Goal: Information Seeking & Learning: Learn about a topic

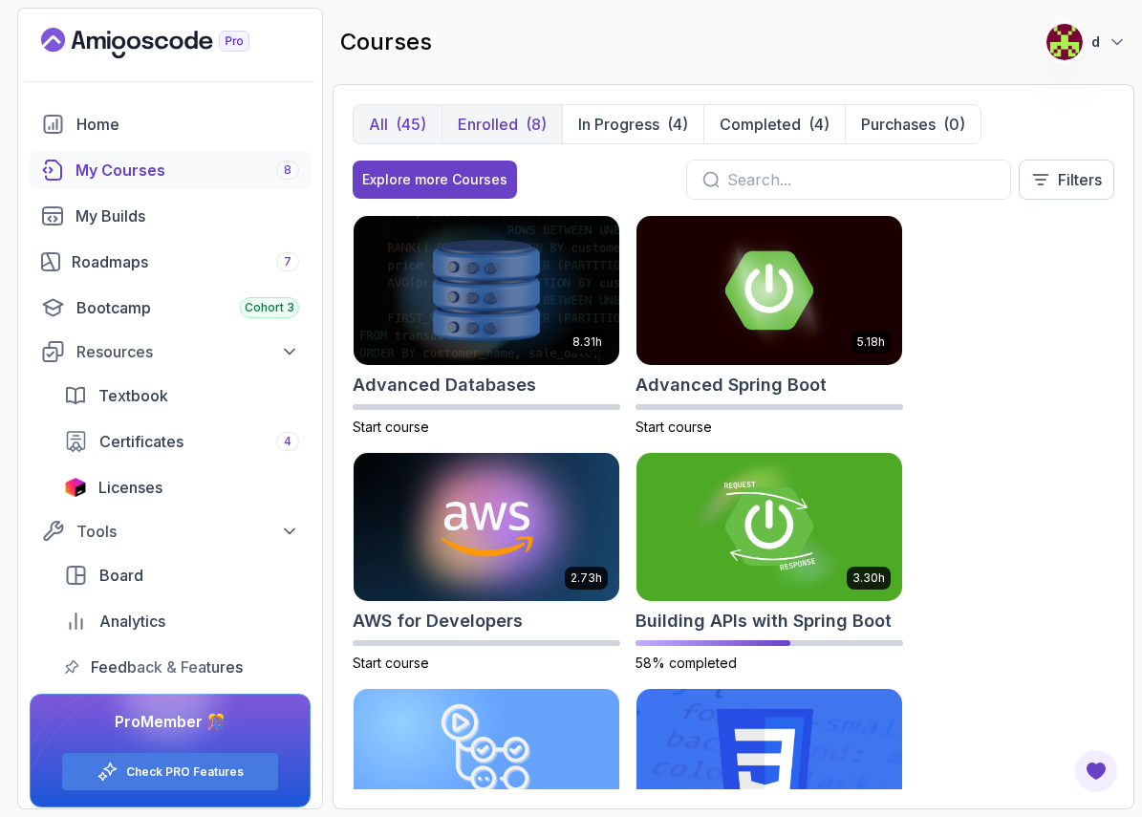
click at [507, 115] on p "Enrolled" at bounding box center [488, 124] width 60 height 23
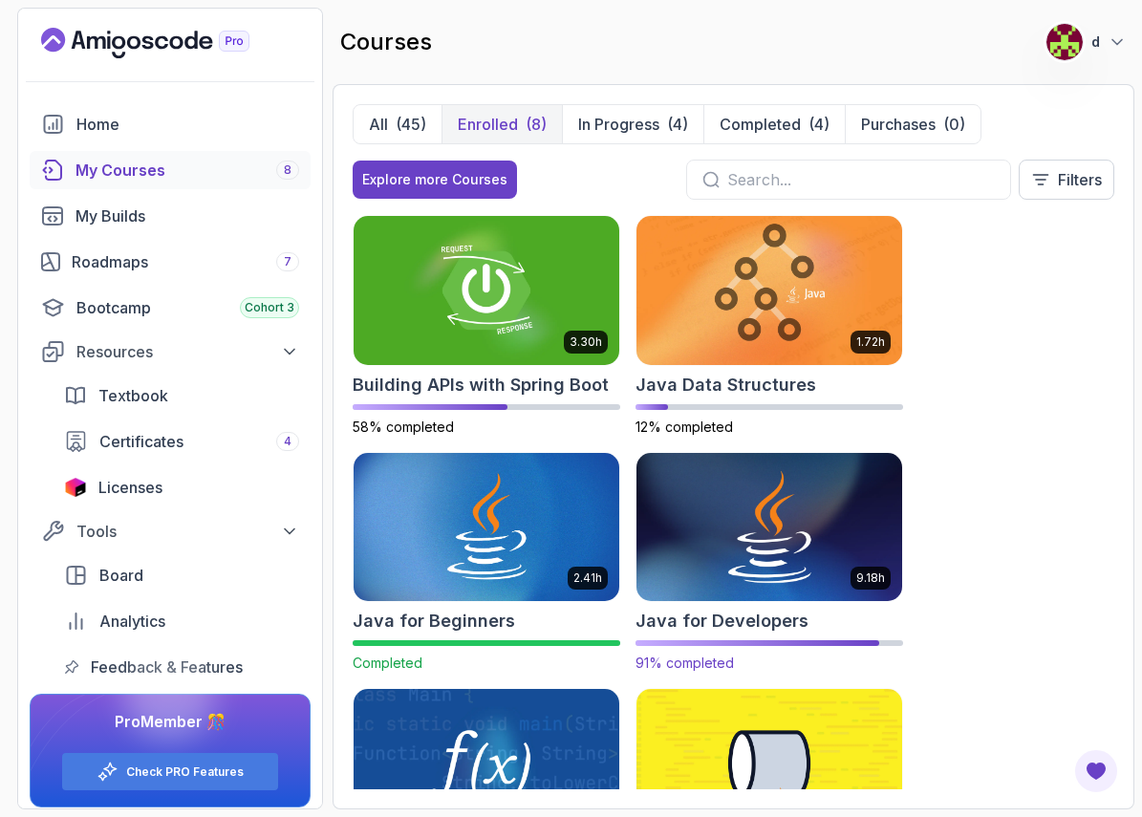
click at [740, 561] on img at bounding box center [769, 527] width 279 height 156
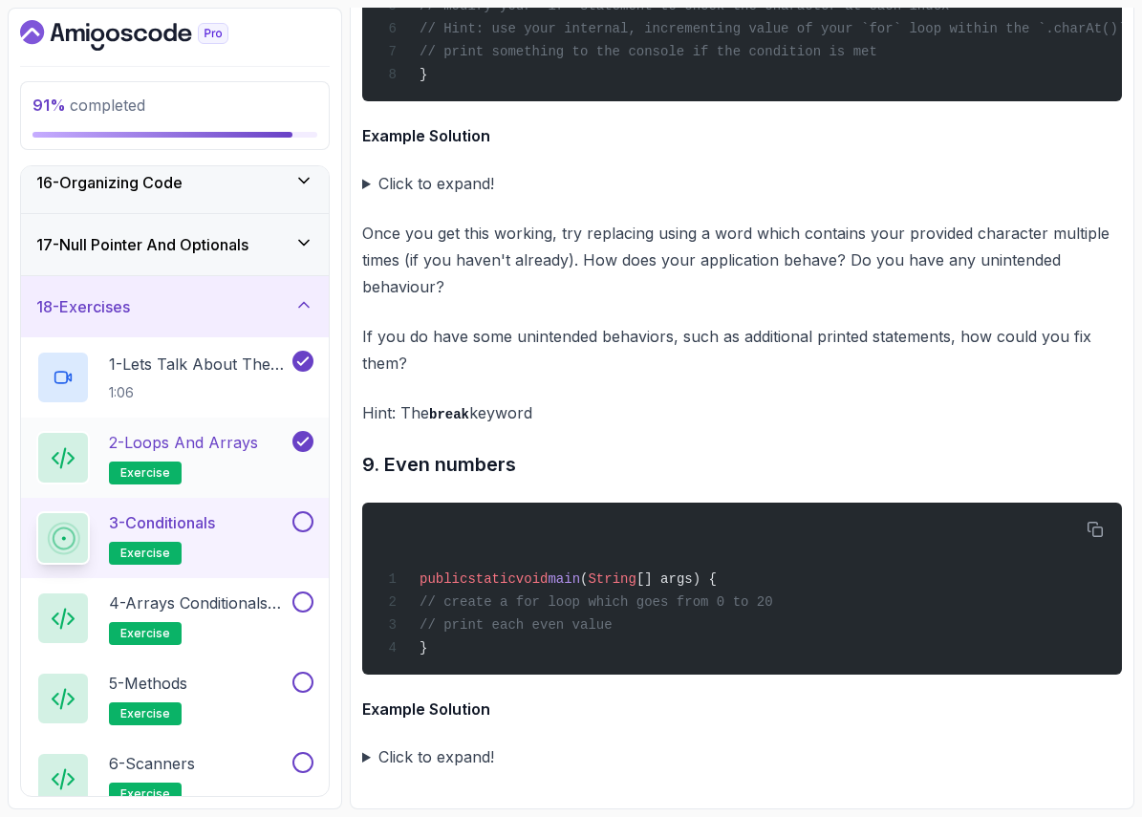
scroll to position [948, 0]
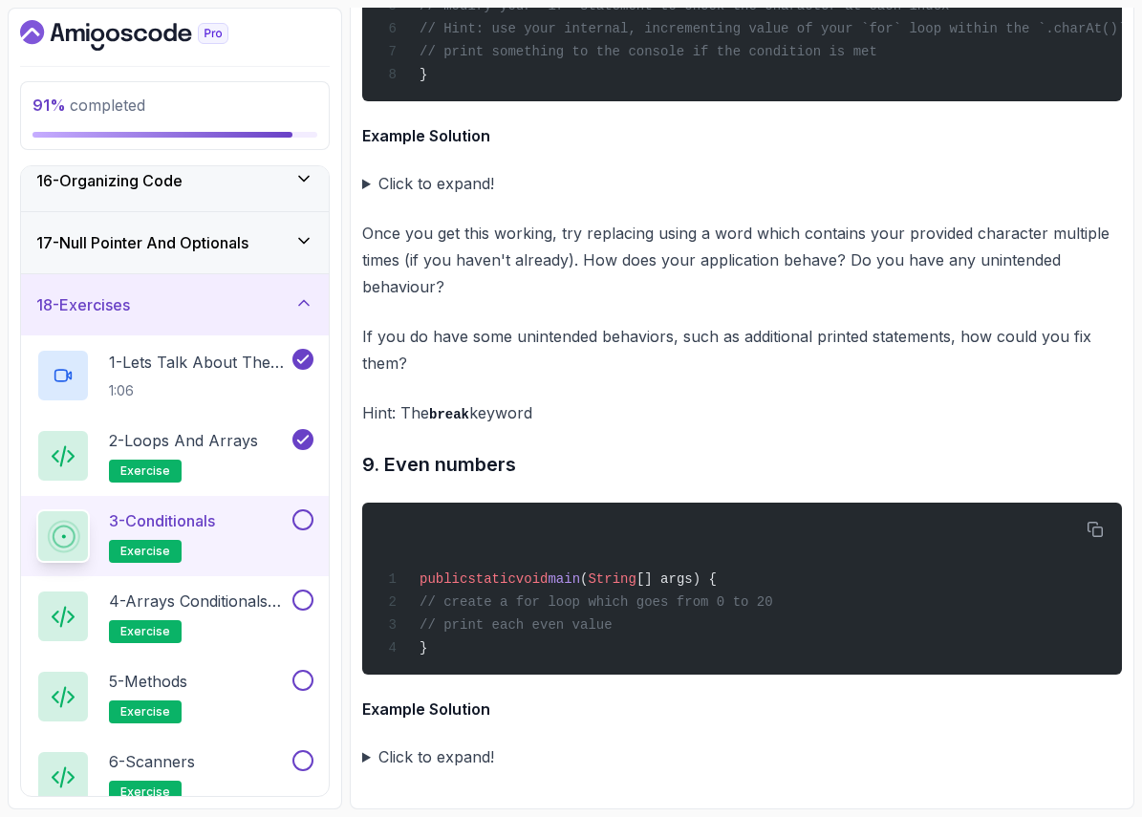
click at [189, 526] on p "3 - Conditionals" at bounding box center [162, 520] width 106 height 23
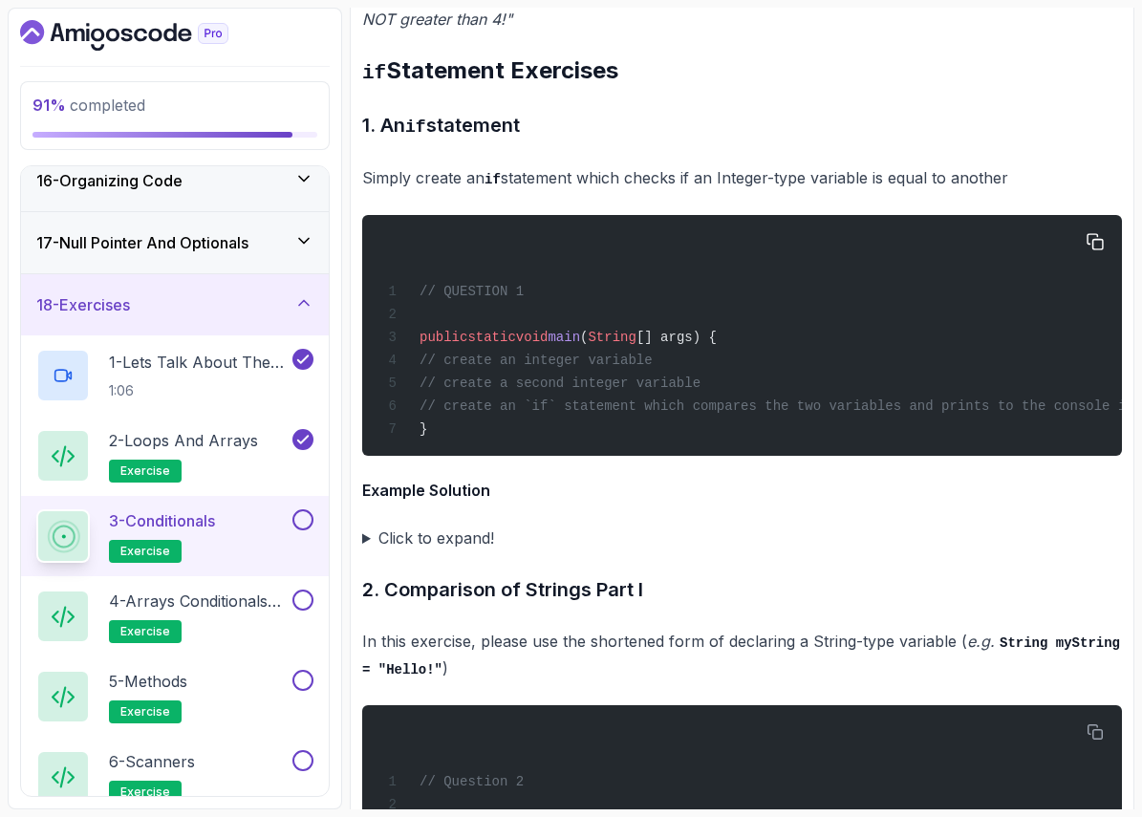
scroll to position [3472, 0]
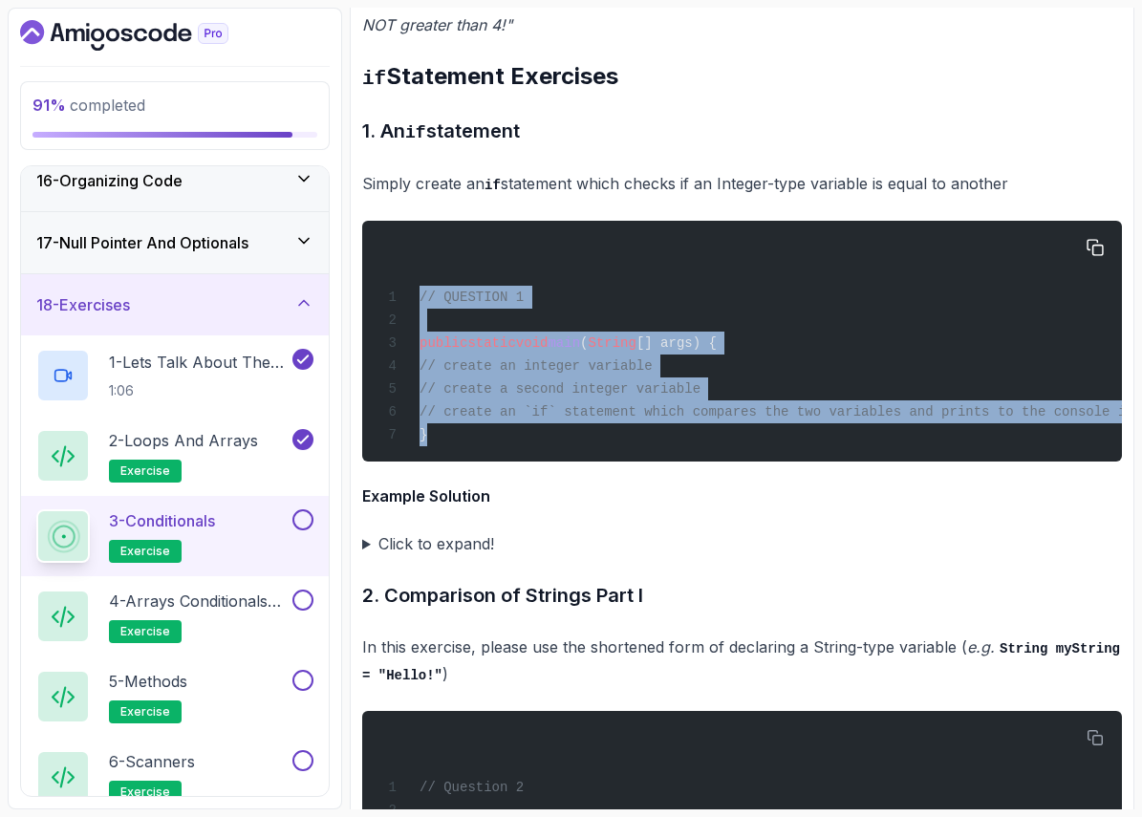
drag, startPoint x: 553, startPoint y: 468, endPoint x: 366, endPoint y: 304, distance: 249.1
click at [366, 304] on pre "// QUESTION 1 public static void main ( String [] args) { // create an integer …" at bounding box center [741, 341] width 759 height 241
copy code "// QUESTION 1 public static void main ( String [] args) { // create an integer …"
